Goal: Communication & Community: Share content

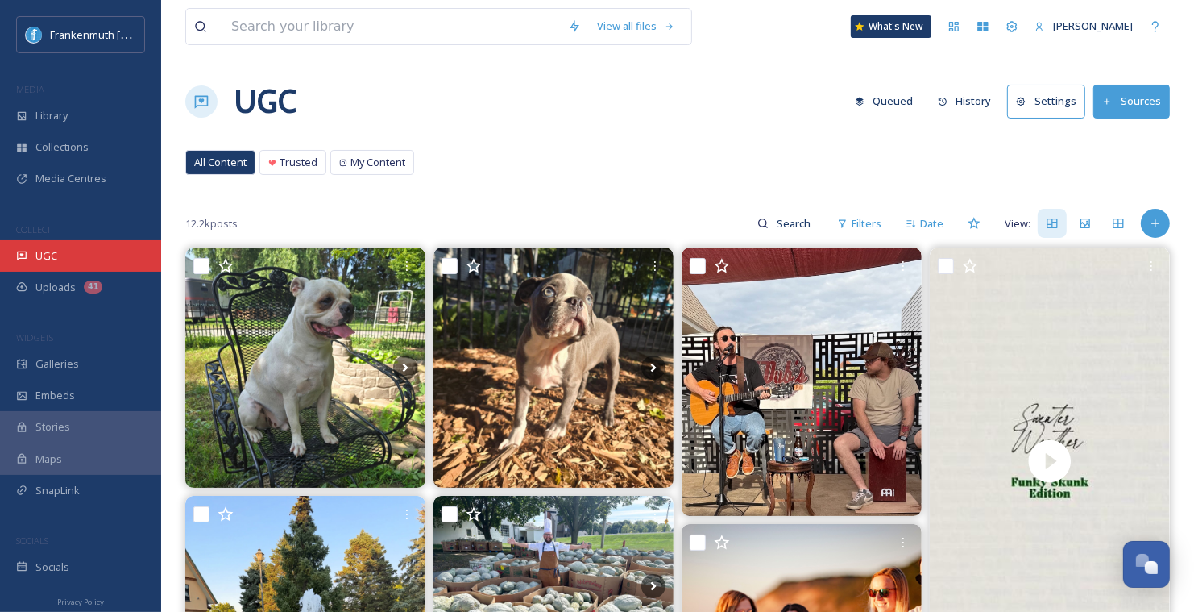
click at [131, 247] on div "UGC" at bounding box center [80, 255] width 161 height 31
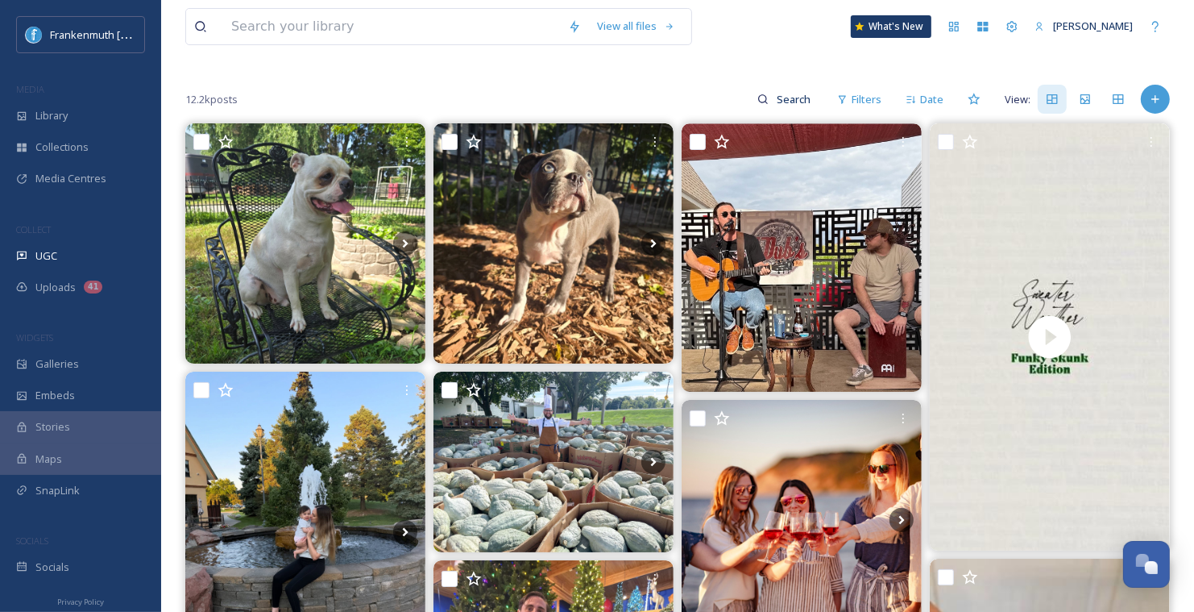
scroll to position [421, 0]
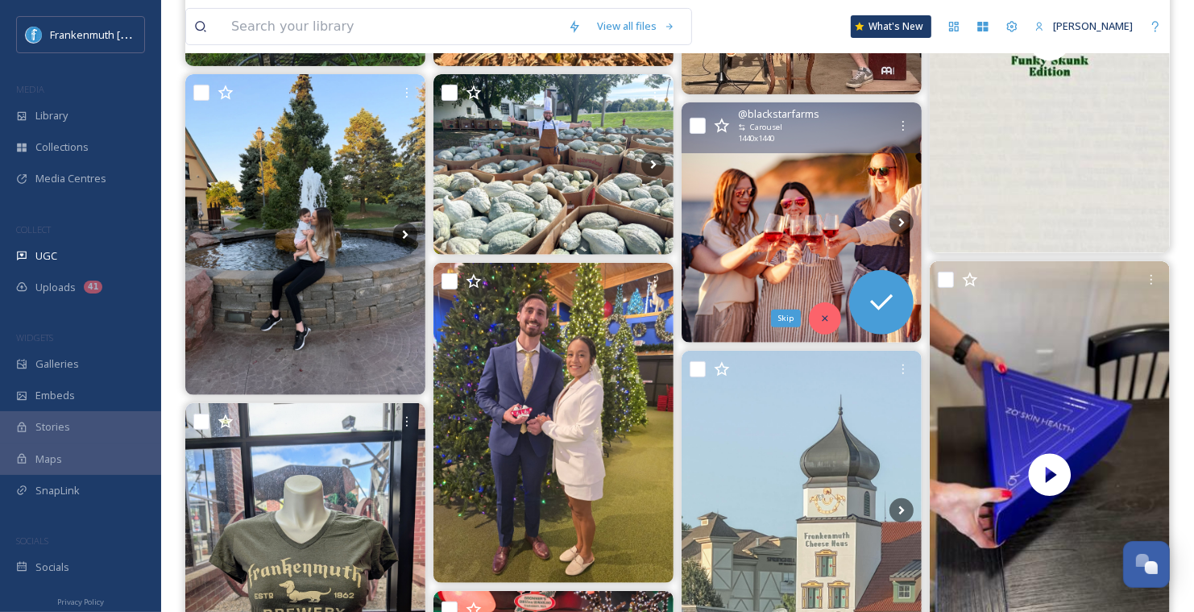
click at [832, 308] on div "Skip" at bounding box center [825, 318] width 32 height 32
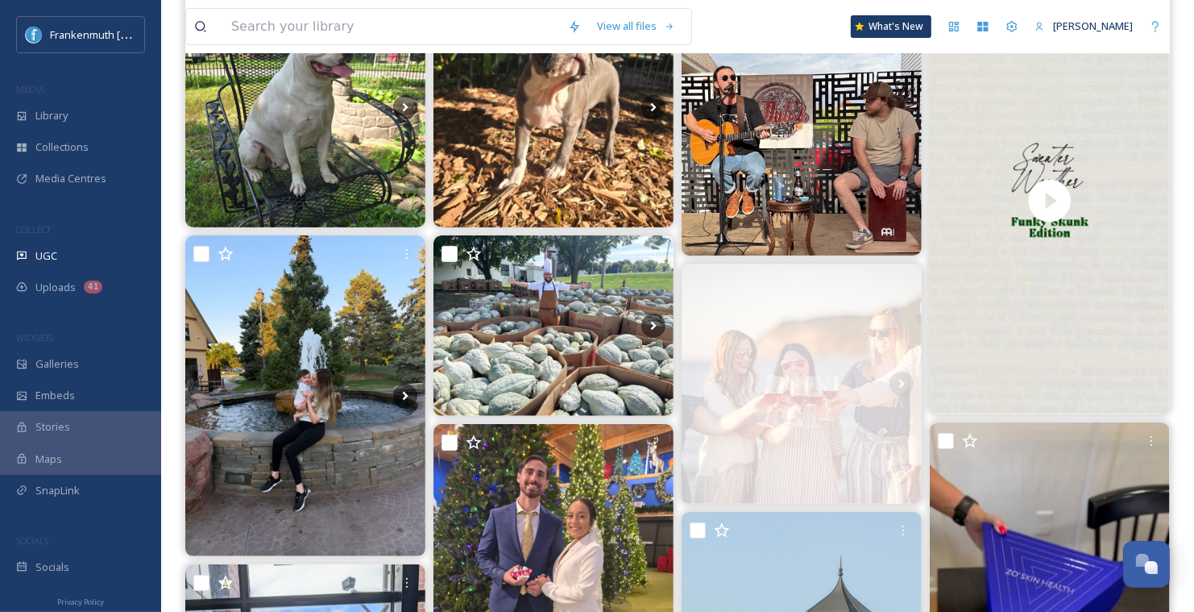
scroll to position [222, 0]
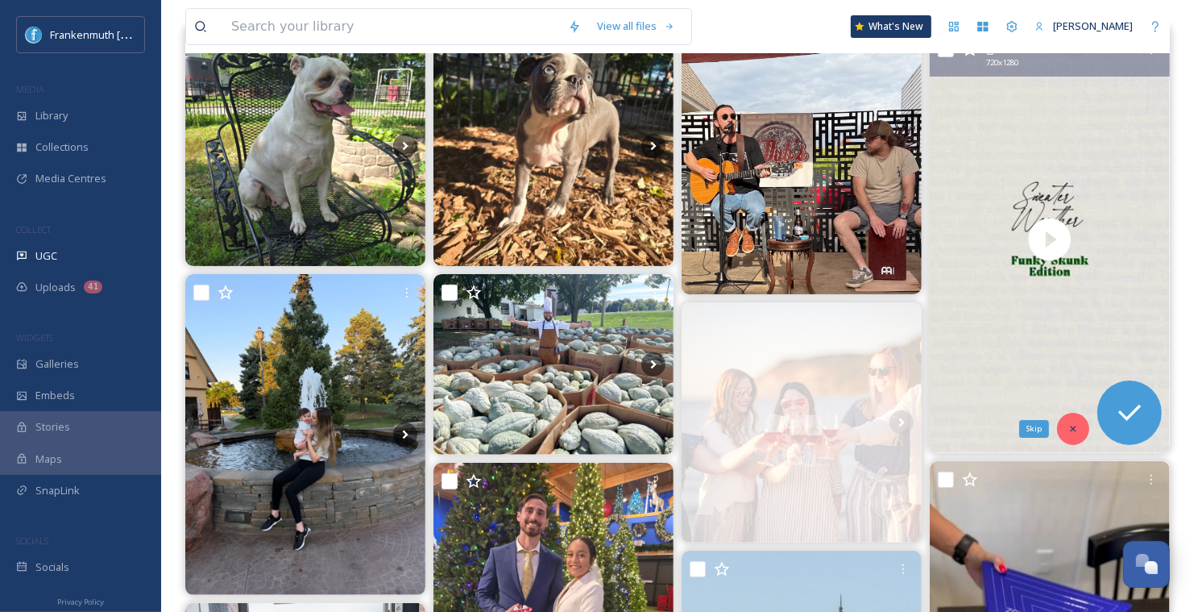
click at [1075, 431] on icon at bounding box center [1073, 428] width 11 height 11
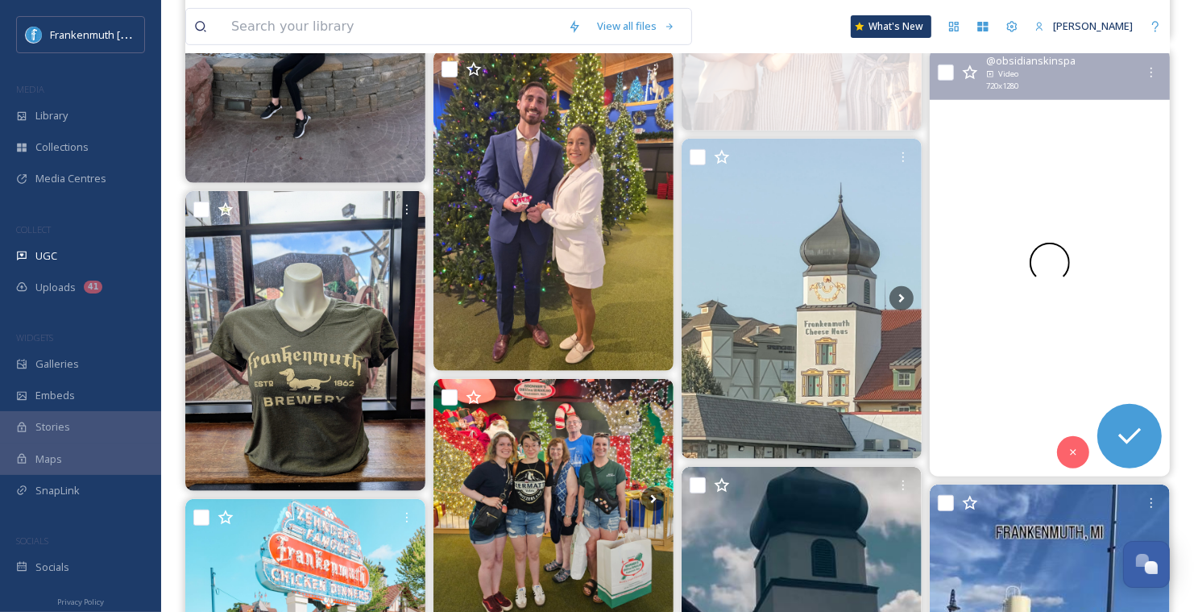
scroll to position [623, 0]
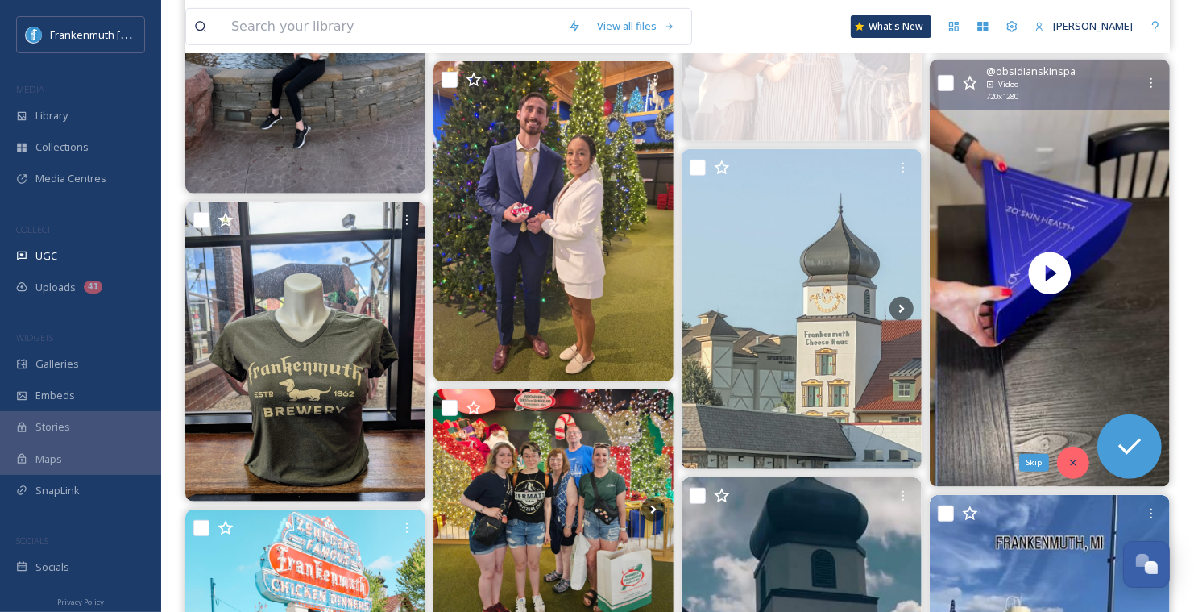
click at [1074, 454] on div "Skip" at bounding box center [1073, 462] width 32 height 32
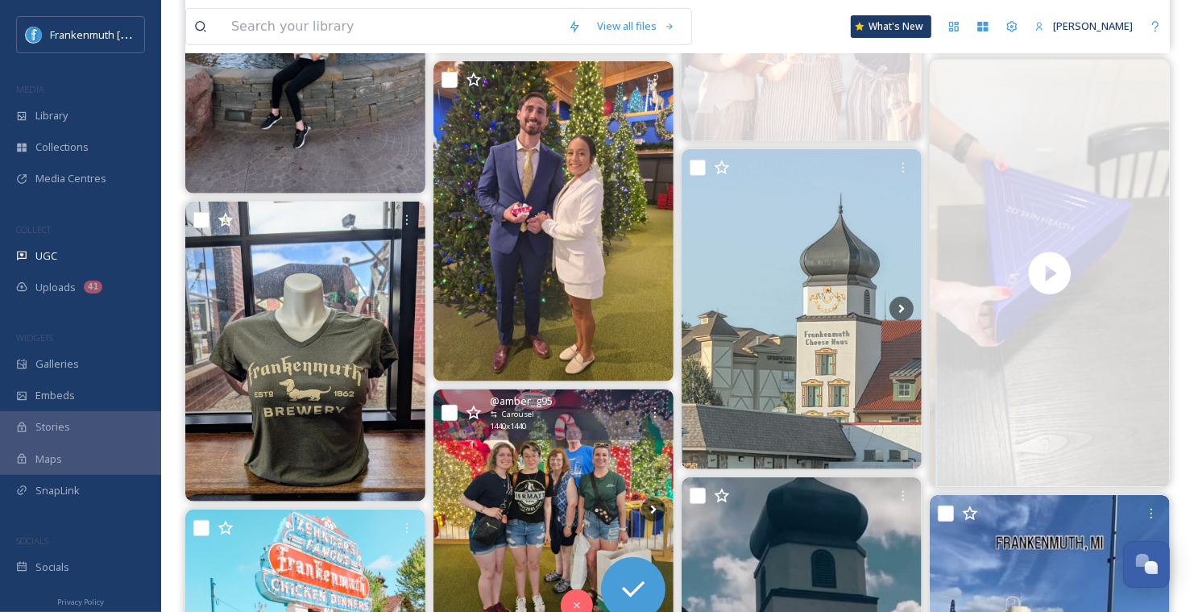
click at [589, 456] on img at bounding box center [554, 509] width 240 height 240
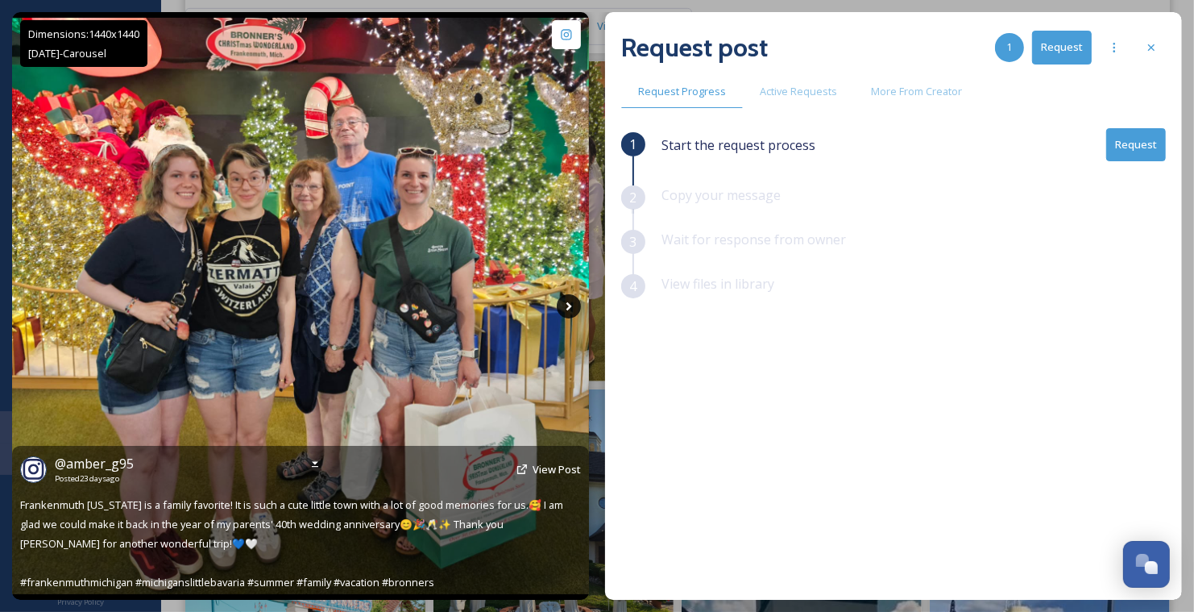
click at [567, 301] on icon at bounding box center [569, 306] width 24 height 24
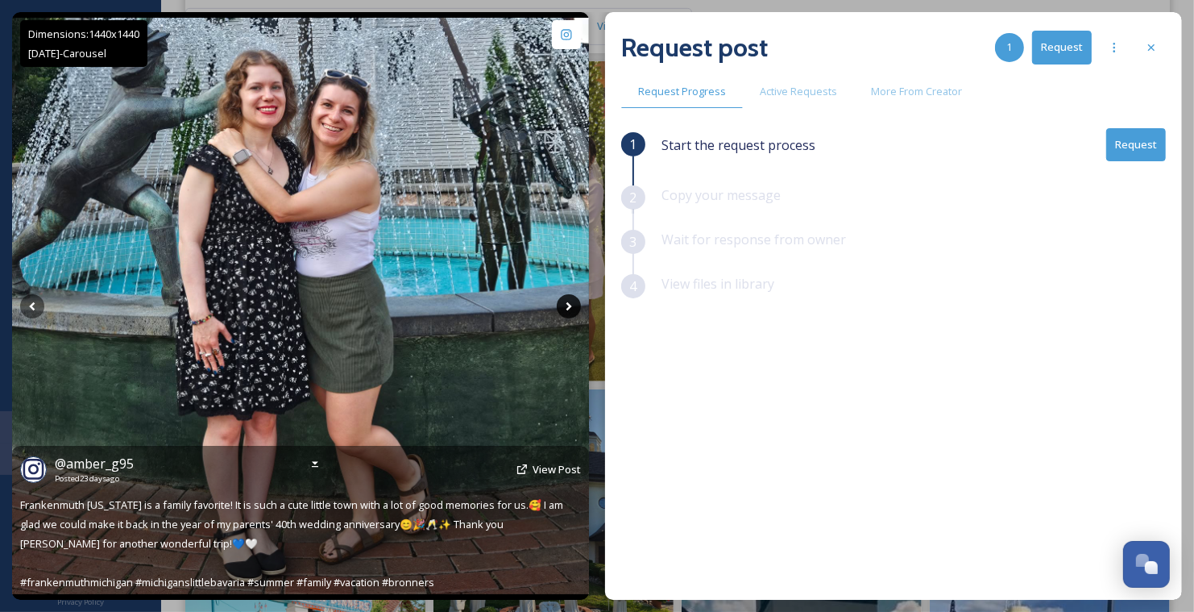
click at [567, 301] on icon at bounding box center [569, 306] width 24 height 24
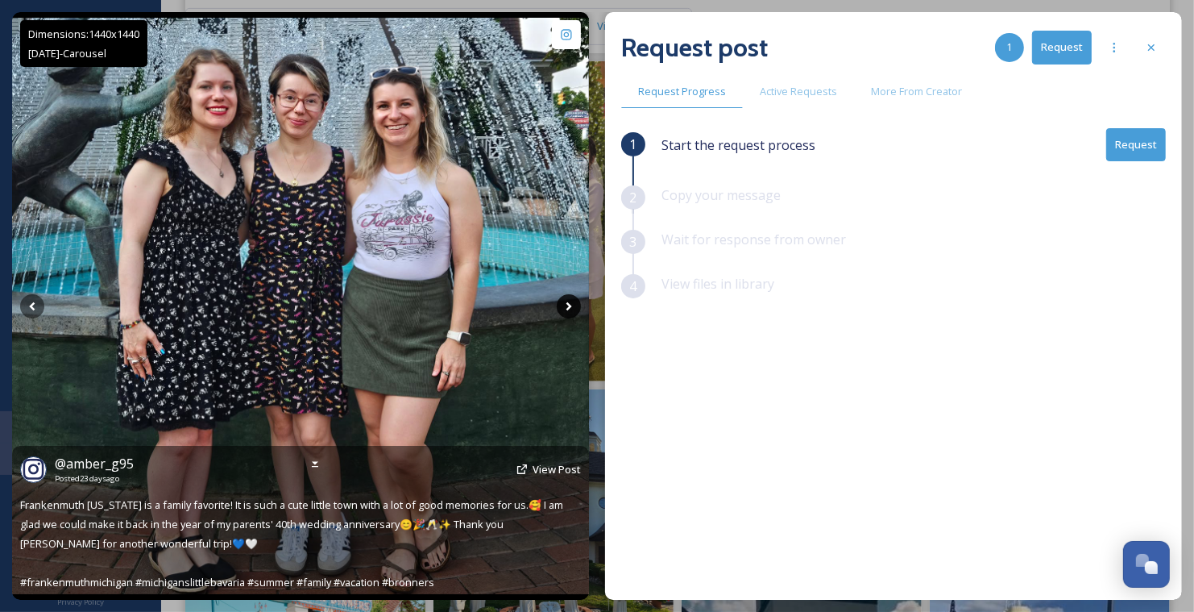
click at [567, 301] on icon at bounding box center [569, 306] width 24 height 24
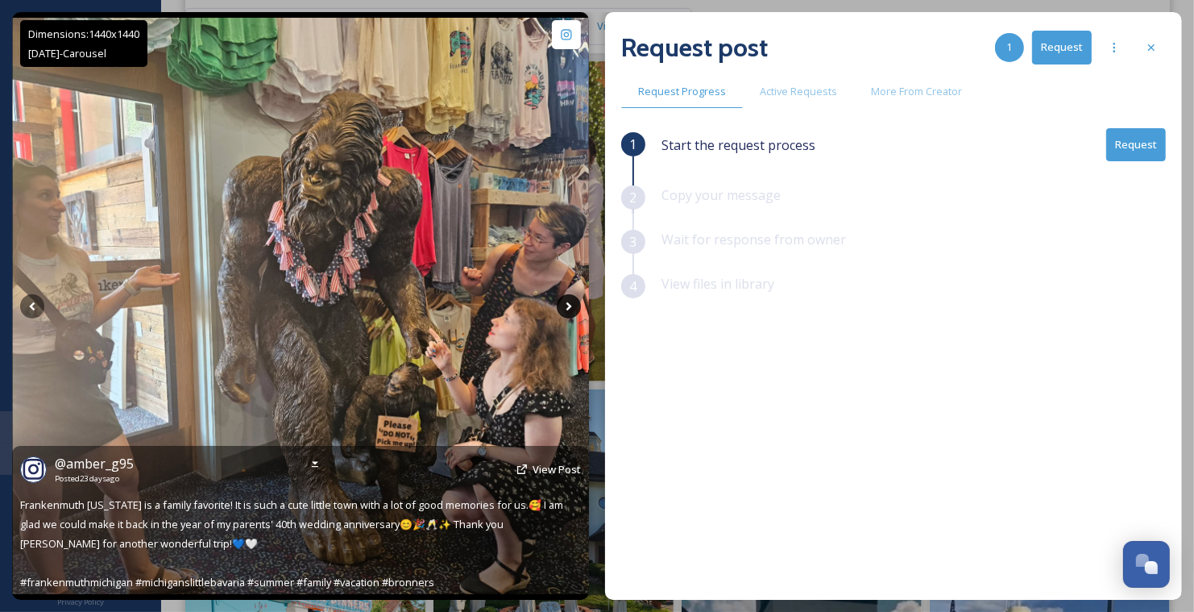
click at [567, 301] on icon at bounding box center [569, 306] width 24 height 24
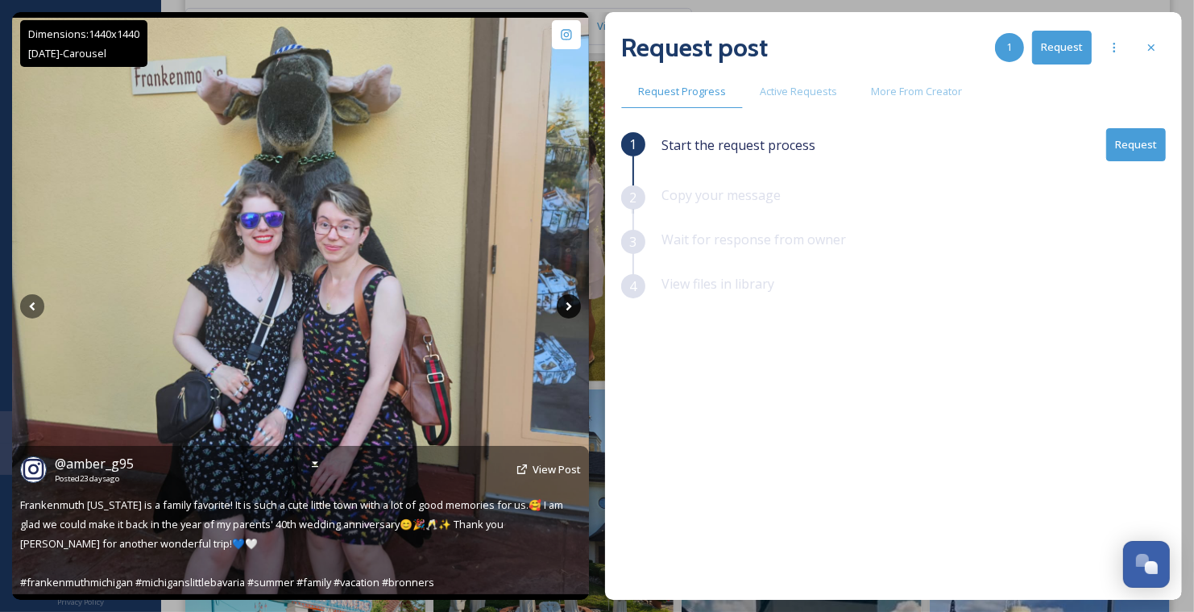
click at [567, 301] on icon at bounding box center [569, 306] width 24 height 24
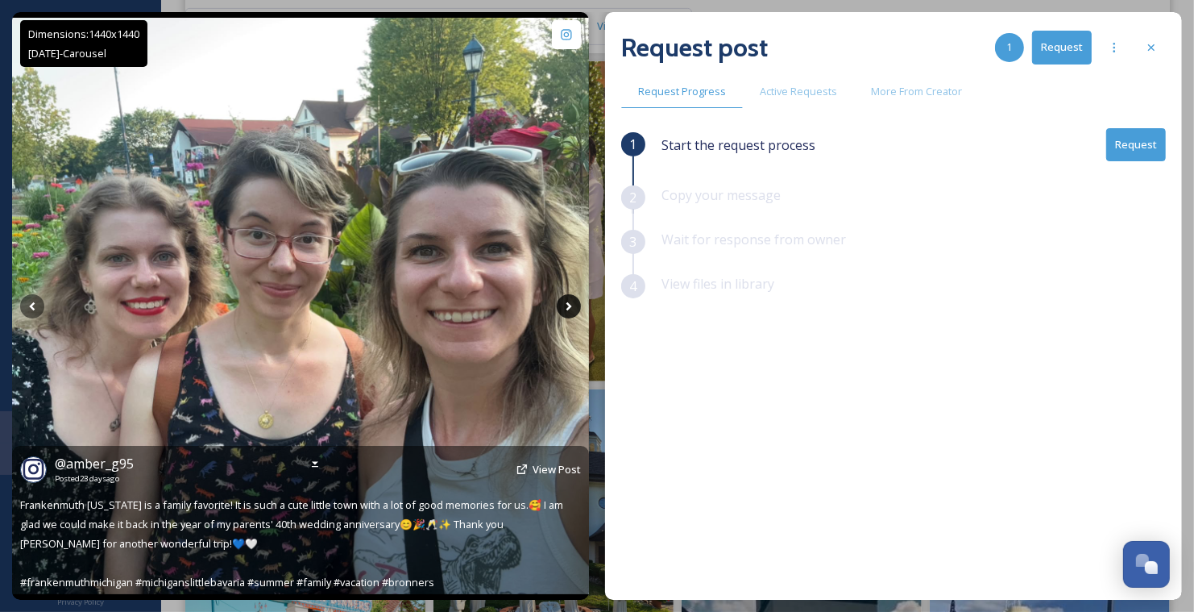
click at [567, 301] on icon at bounding box center [569, 306] width 24 height 24
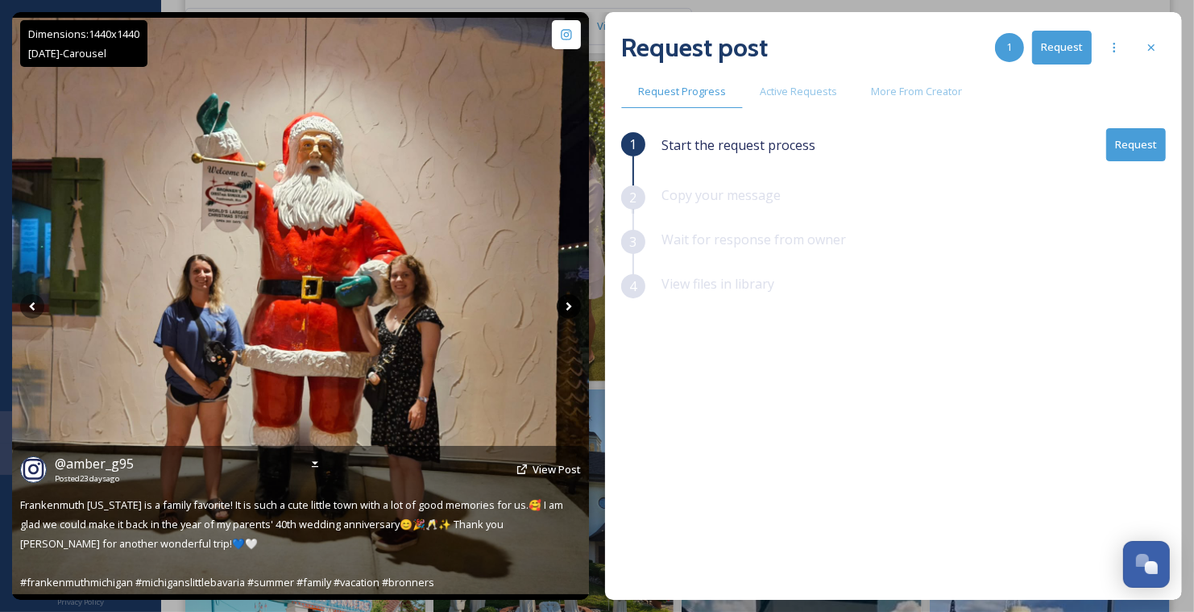
click at [567, 301] on icon at bounding box center [569, 306] width 24 height 24
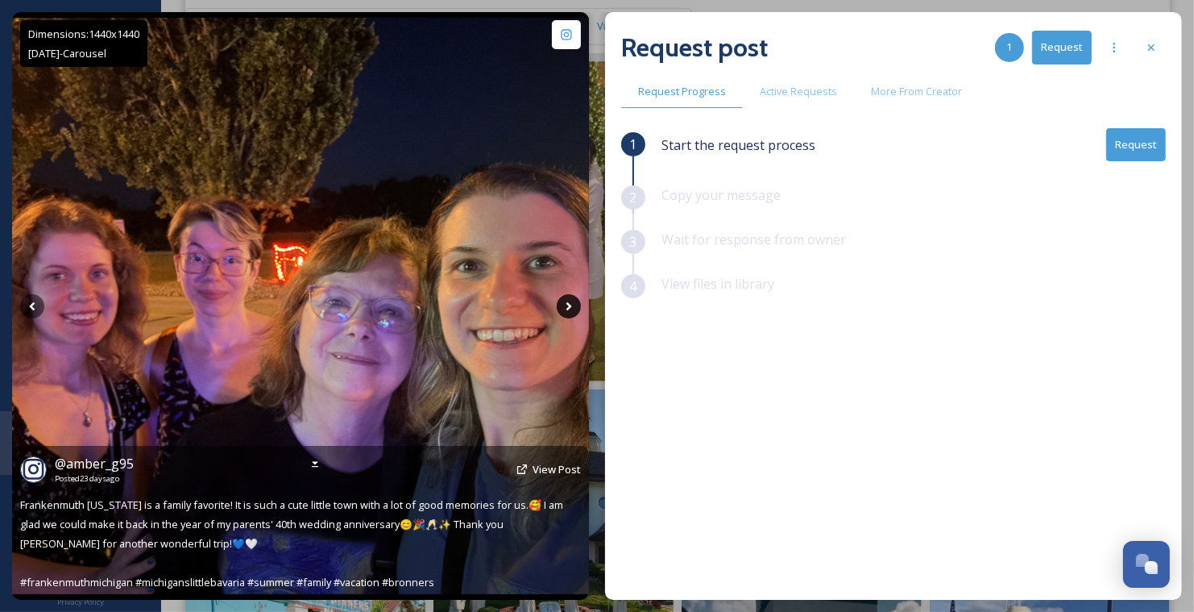
click at [567, 301] on icon at bounding box center [569, 306] width 24 height 24
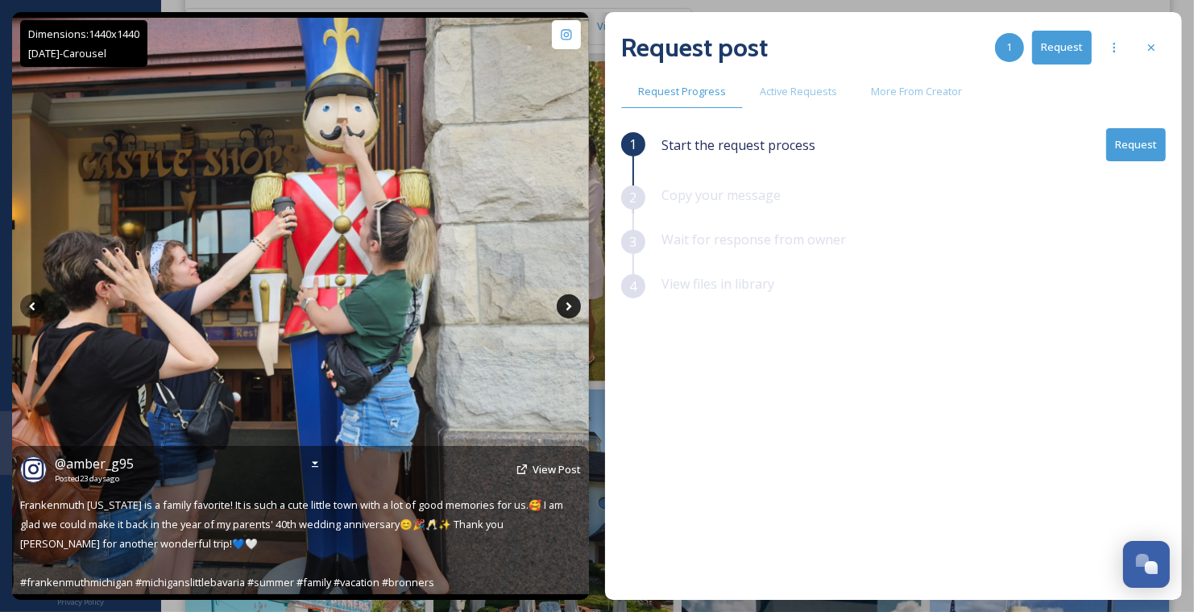
click at [567, 301] on icon at bounding box center [569, 306] width 24 height 24
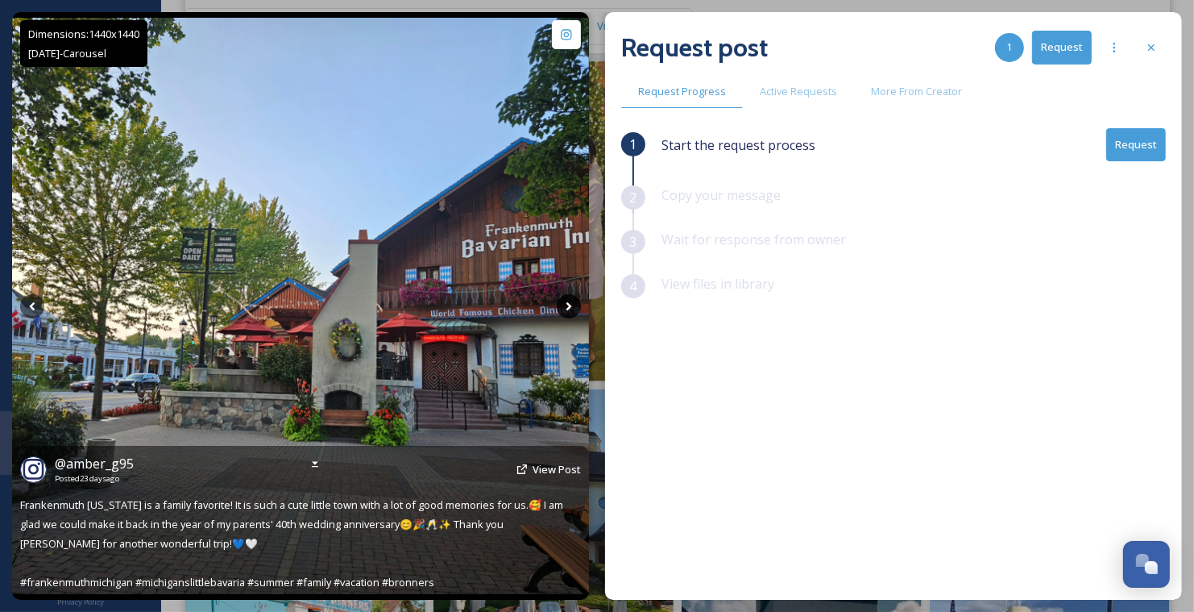
click at [567, 301] on icon at bounding box center [569, 306] width 24 height 24
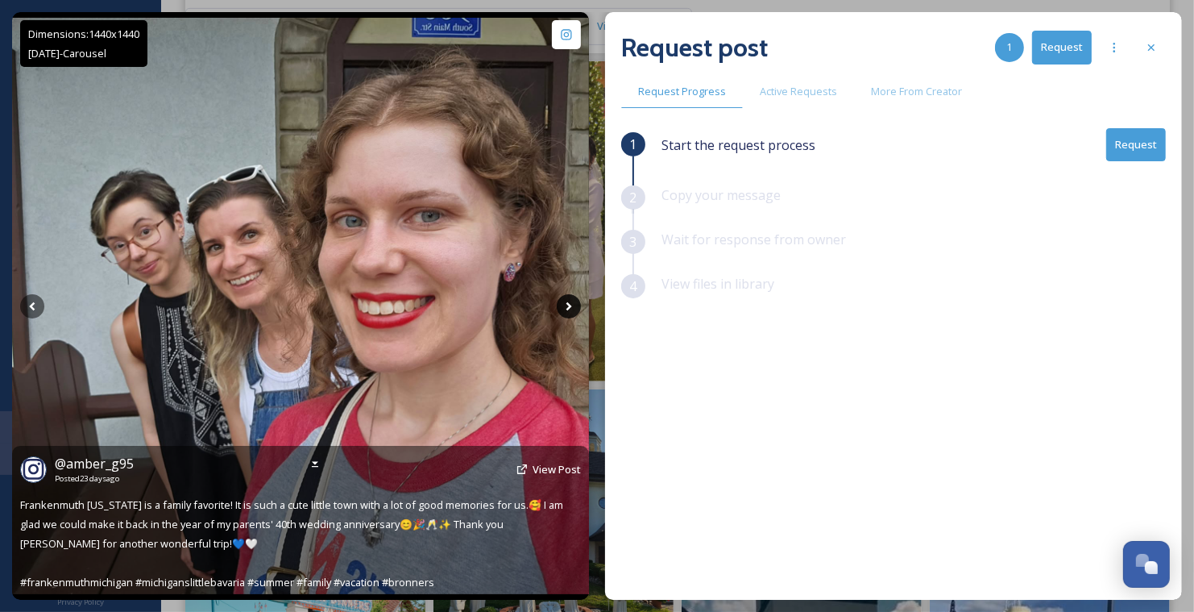
click at [570, 307] on icon at bounding box center [569, 306] width 24 height 24
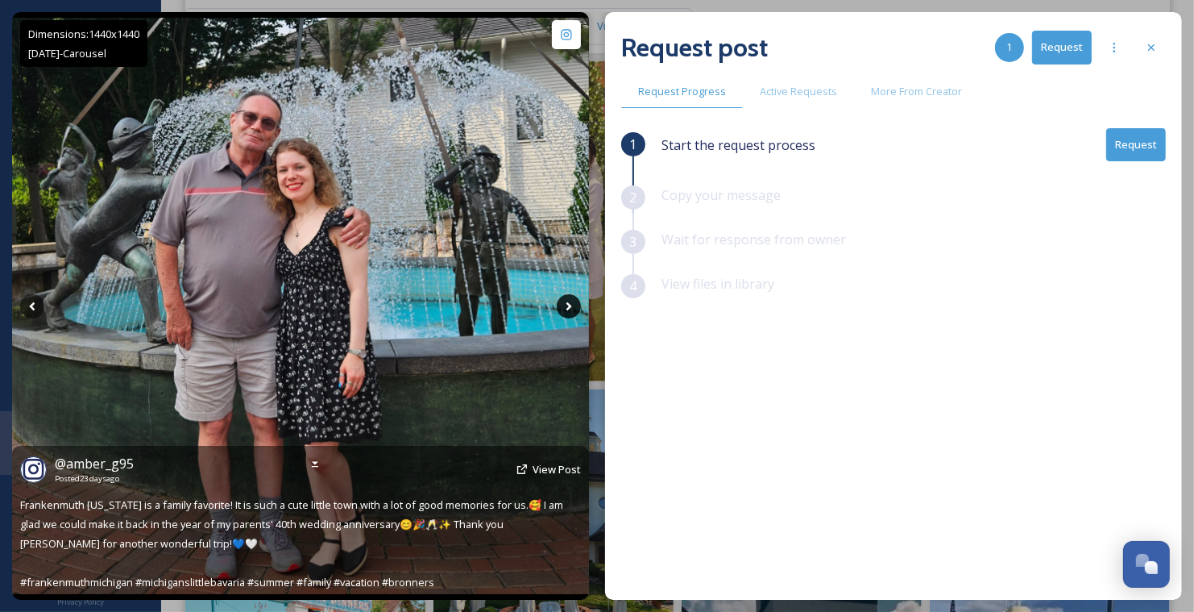
click at [573, 305] on icon at bounding box center [569, 306] width 24 height 24
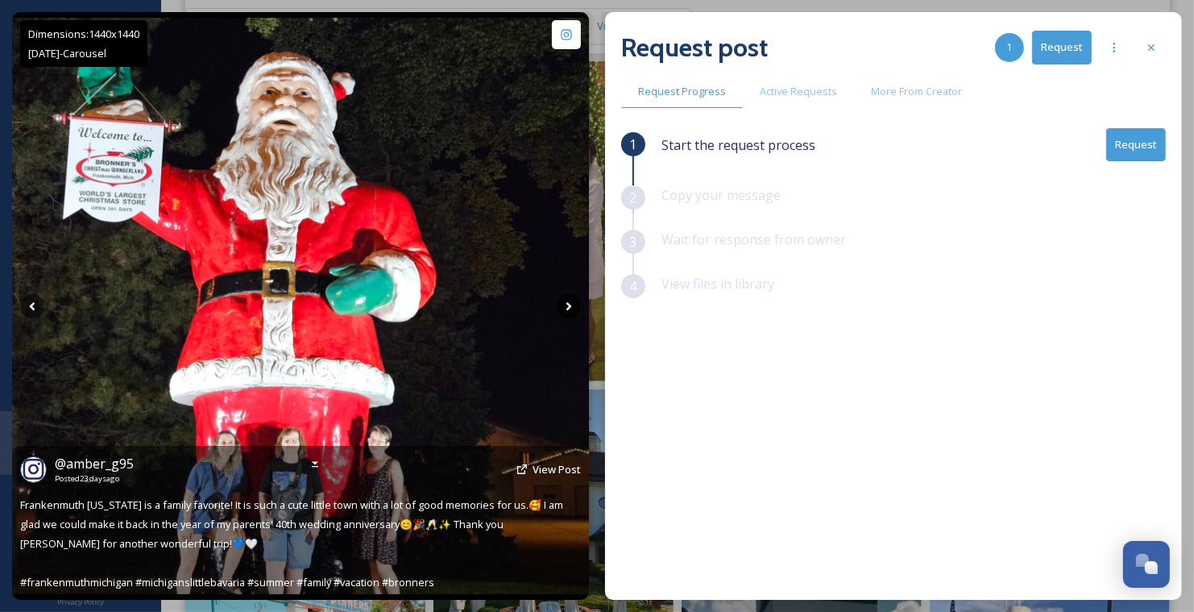
click at [569, 304] on icon at bounding box center [569, 305] width 6 height 9
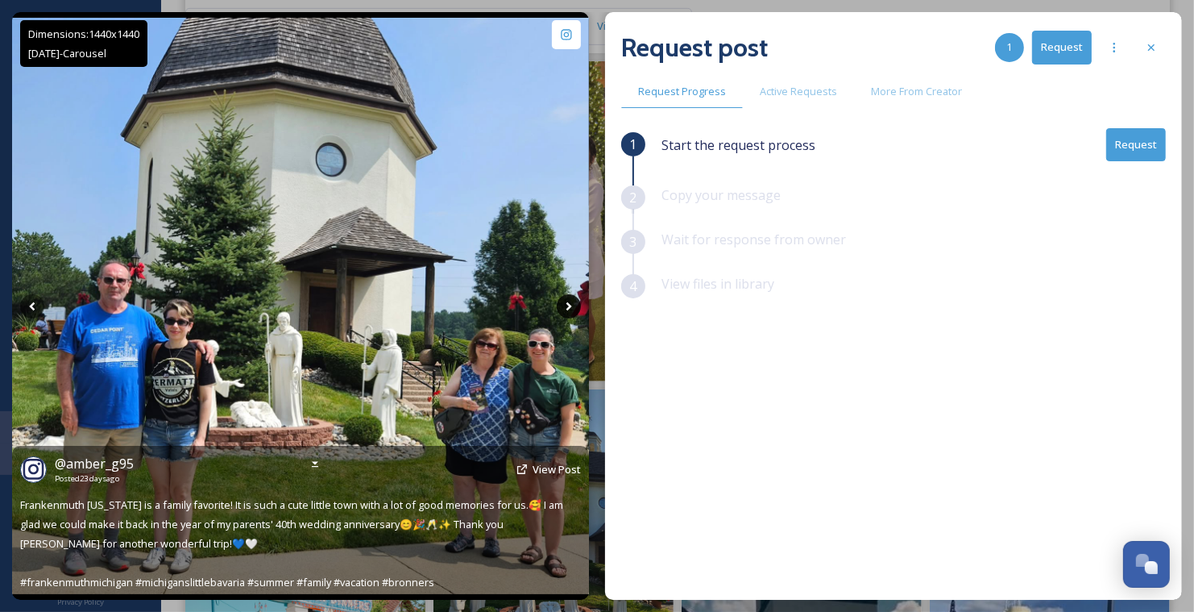
click at [567, 302] on icon at bounding box center [569, 305] width 6 height 9
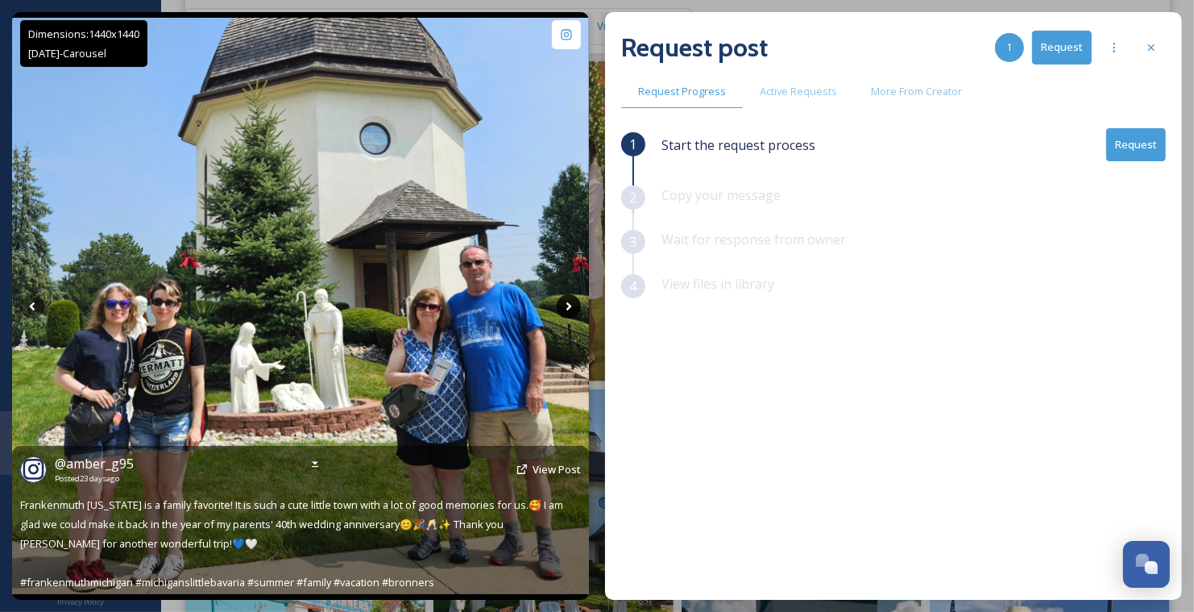
click at [567, 302] on icon at bounding box center [569, 305] width 6 height 9
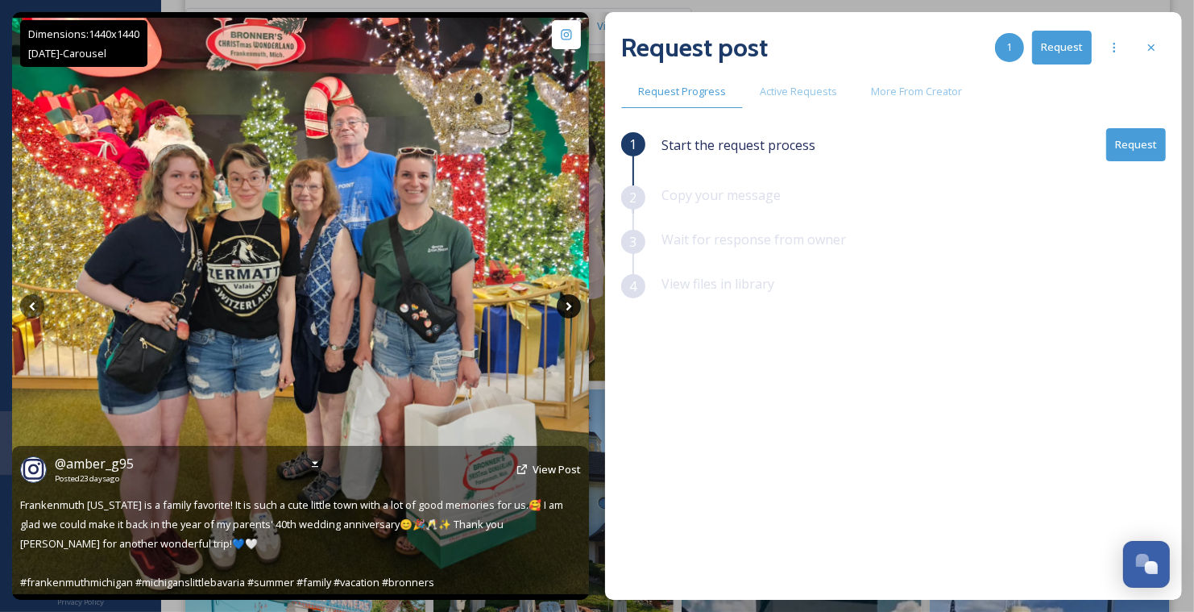
click at [567, 302] on icon at bounding box center [569, 305] width 6 height 9
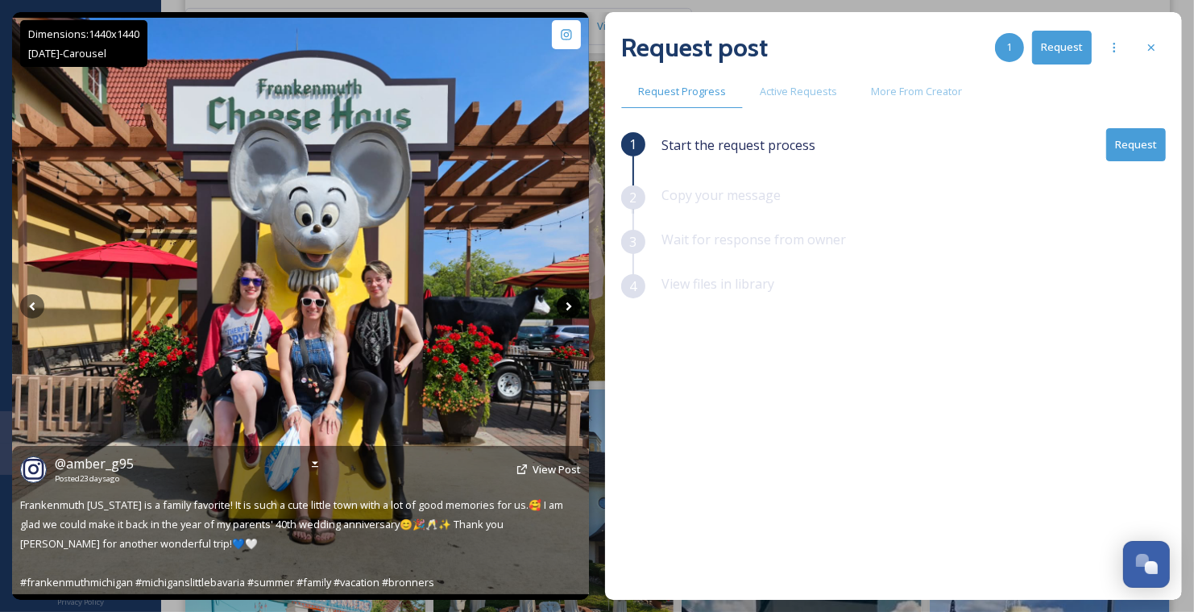
click at [567, 302] on icon at bounding box center [569, 305] width 6 height 9
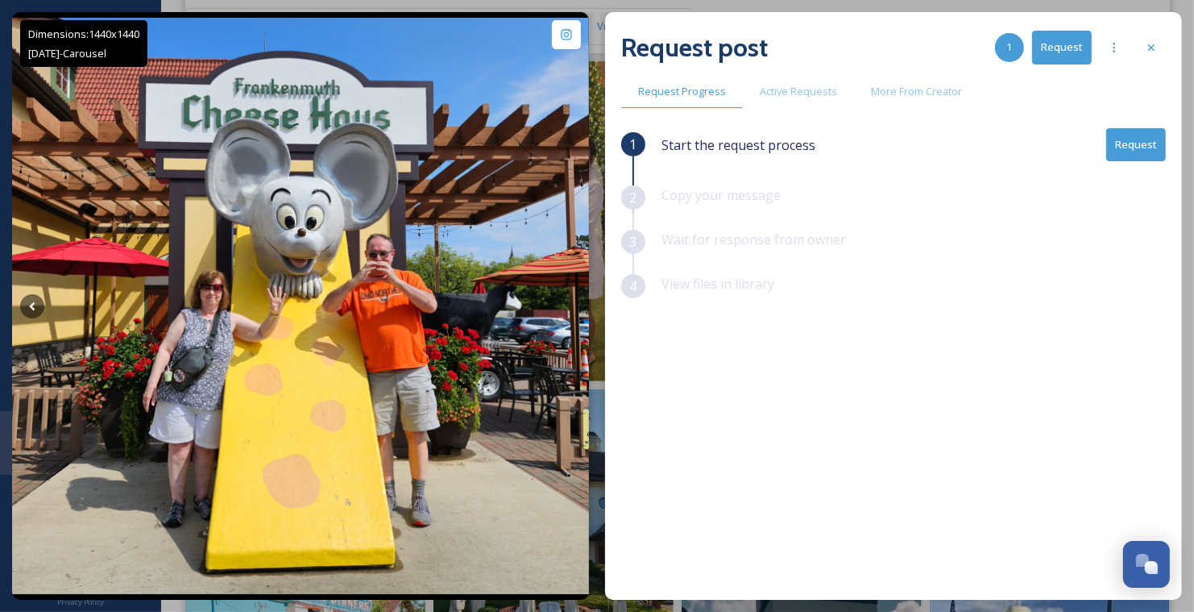
click at [1127, 143] on button "Request" at bounding box center [1137, 144] width 60 height 33
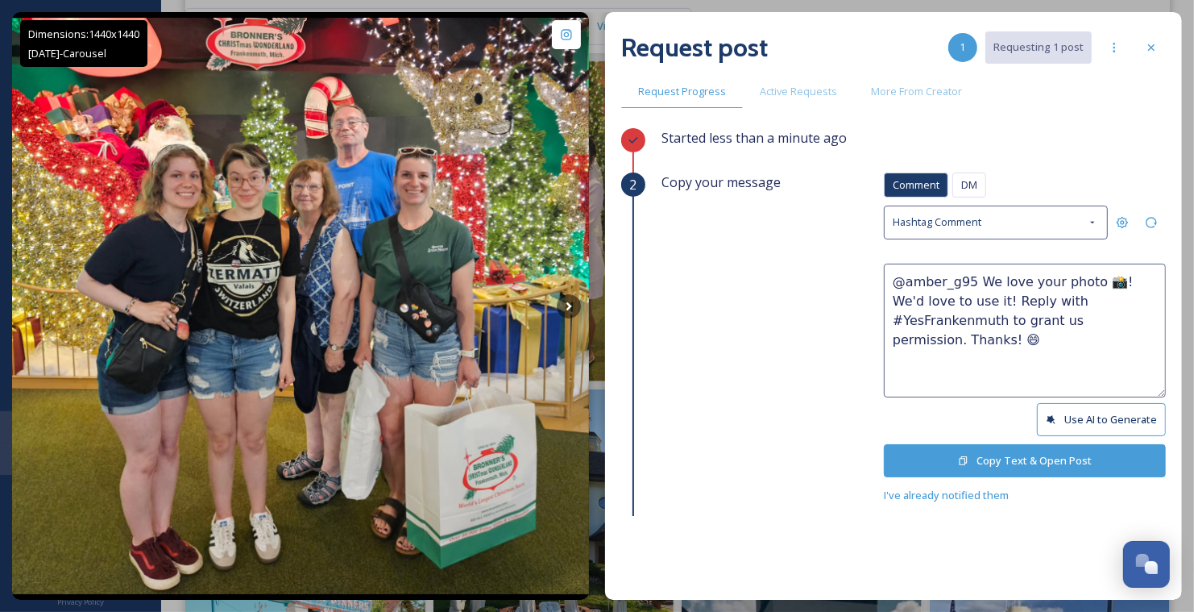
click at [1086, 276] on textarea "@amber_g95 We love your photo 📸! We'd love to use it! Reply with #YesFrankenmut…" at bounding box center [1025, 331] width 282 height 134
click at [966, 300] on textarea "@amber_g95 We love your photos 📸! We'd love to use it! Reply with #YesFrankenmu…" at bounding box center [1025, 331] width 282 height 134
type textarea "@amber_g95 We love your photos 📸! We'd love to use them! Reply with #YesFranken…"
click at [1062, 458] on button "Copy Text & Open Post" at bounding box center [1025, 460] width 282 height 33
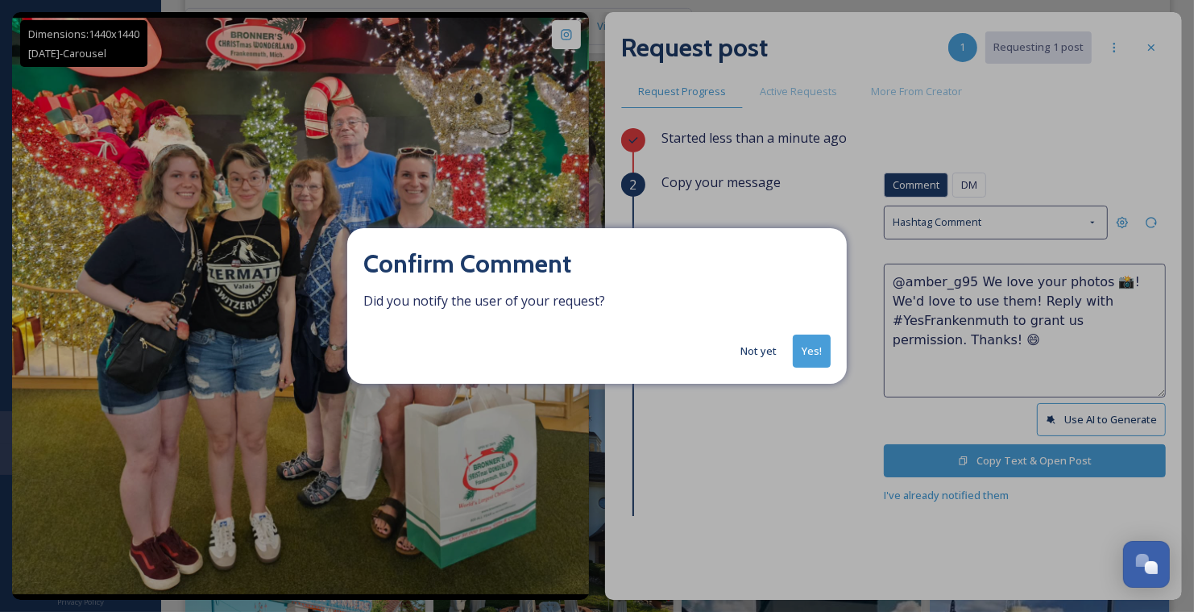
click at [815, 352] on button "Yes!" at bounding box center [812, 350] width 38 height 33
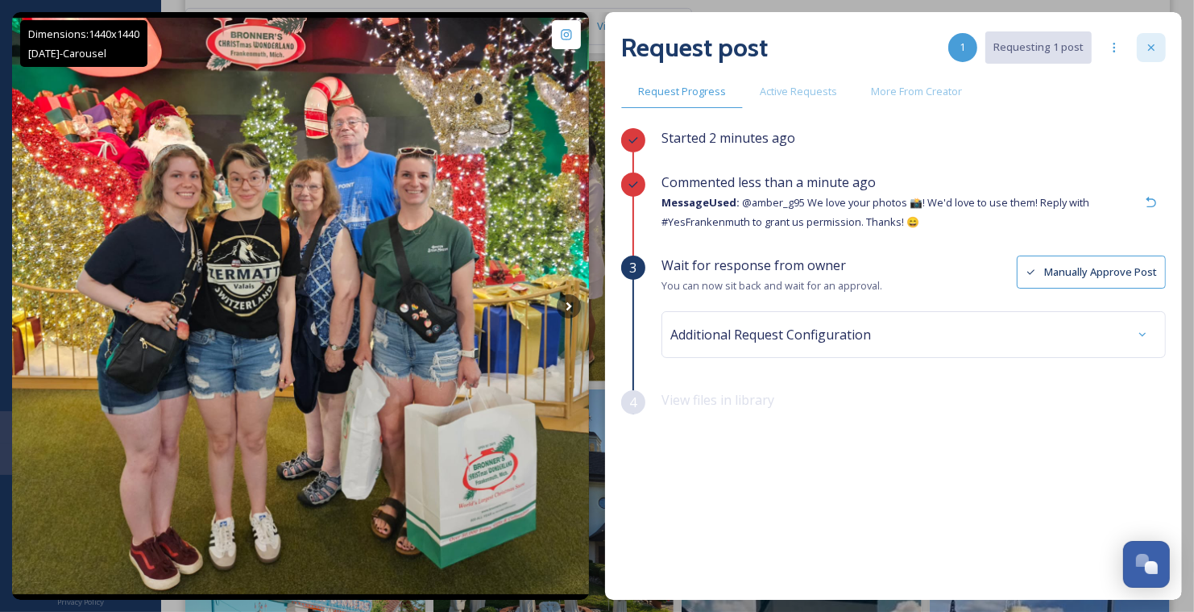
click at [1148, 47] on icon at bounding box center [1151, 47] width 13 height 13
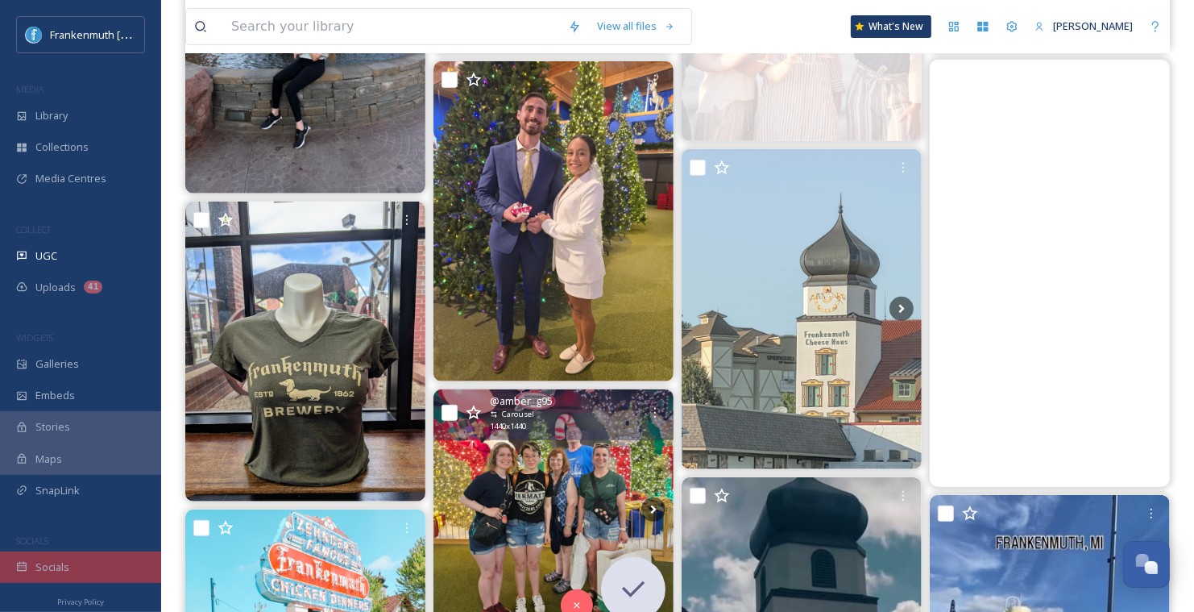
click at [82, 559] on div "Socials" at bounding box center [80, 566] width 161 height 31
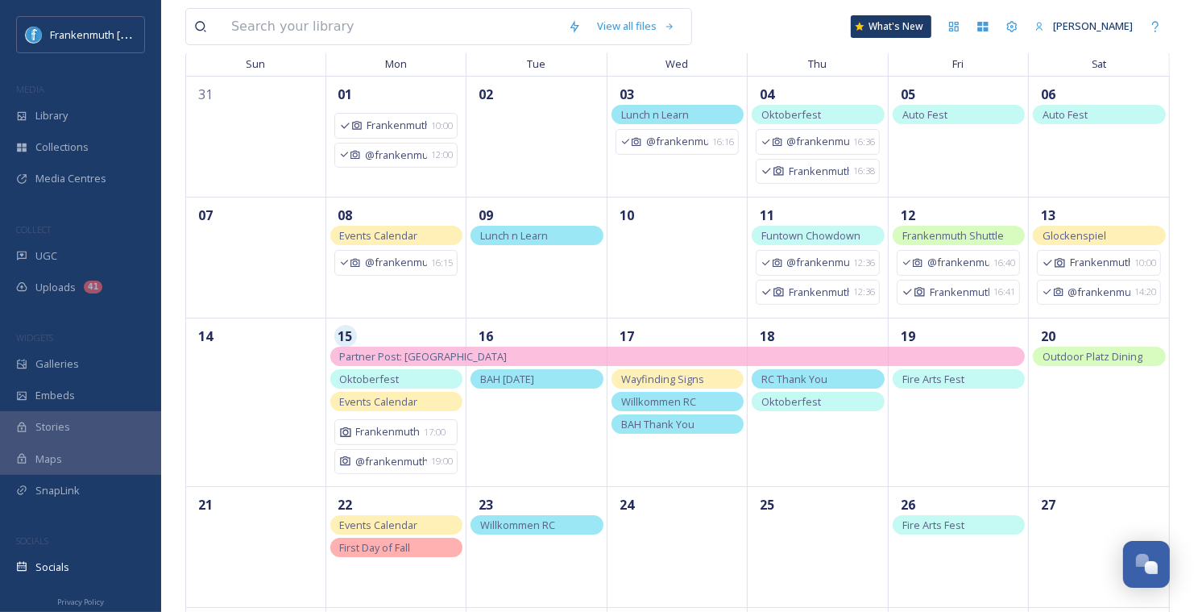
scroll to position [143, 0]
